Goal: Task Accomplishment & Management: Use online tool/utility

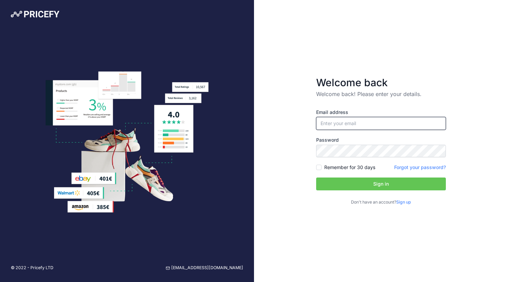
click at [361, 122] on input "email" at bounding box center [381, 123] width 130 height 13
type input "[PERSON_NAME][EMAIL_ADDRESS][PERSON_NAME][DOMAIN_NAME]"
click at [364, 183] on button "Sign in" at bounding box center [381, 183] width 130 height 13
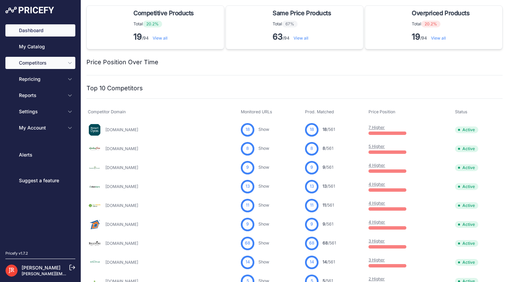
click at [65, 65] on button "Competitors" at bounding box center [40, 63] width 70 height 12
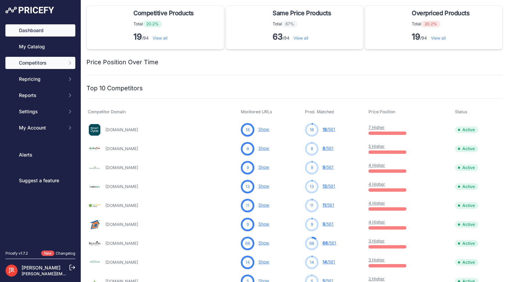
click at [69, 64] on icon "Sidebar" at bounding box center [69, 62] width 5 height 5
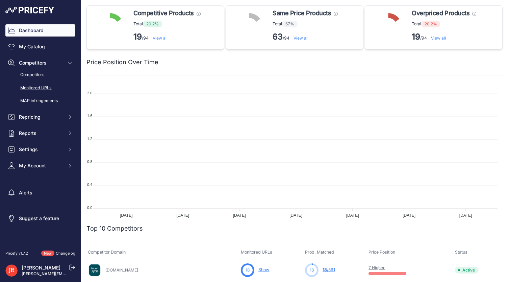
click at [34, 86] on link "Monitored URLs" at bounding box center [40, 88] width 70 height 12
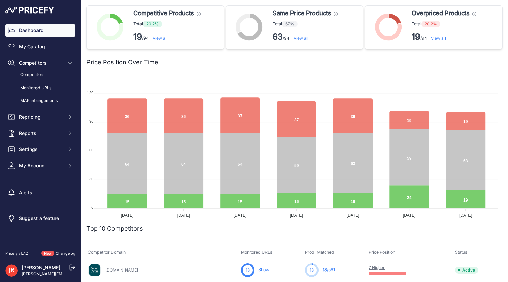
click at [34, 86] on link "Monitored URLs" at bounding box center [40, 88] width 70 height 12
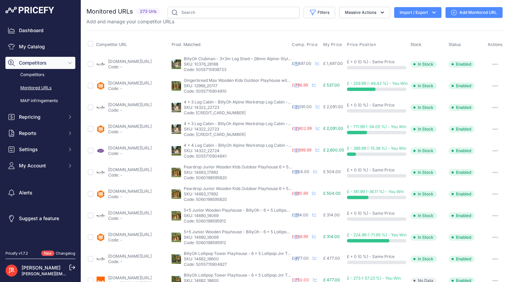
click at [431, 13] on icon "button" at bounding box center [434, 12] width 7 height 7
click at [404, 37] on div "Export" at bounding box center [417, 39] width 54 height 12
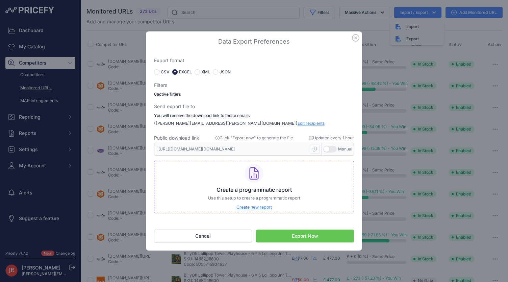
click at [304, 235] on button "Export Now" at bounding box center [305, 235] width 98 height 13
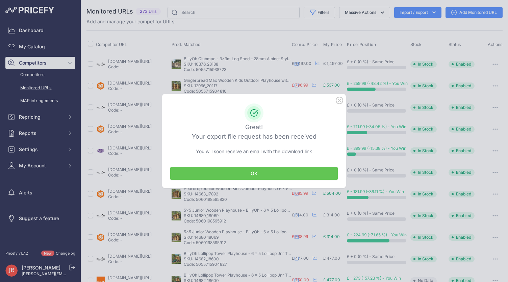
click at [258, 171] on button "OK" at bounding box center [254, 173] width 168 height 13
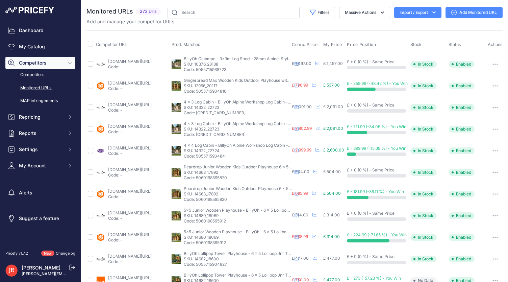
click at [422, 16] on button "Import / Export" at bounding box center [417, 12] width 47 height 11
click at [404, 38] on div "Export" at bounding box center [417, 39] width 54 height 12
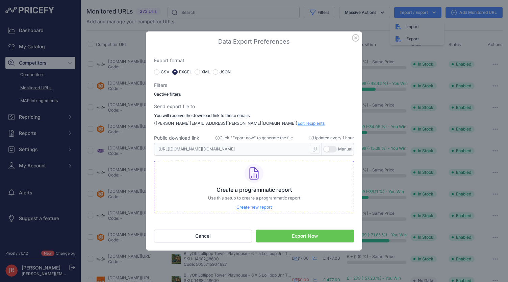
drag, startPoint x: 282, startPoint y: 203, endPoint x: 289, endPoint y: 224, distance: 22.3
click at [289, 223] on div "Data Export Preferences Export format CSV EXCEL XML JSON 0 Send export file to …" at bounding box center [254, 140] width 216 height 219
click at [214, 238] on button "Cancel" at bounding box center [203, 235] width 98 height 13
